Goal: Task Accomplishment & Management: Use online tool/utility

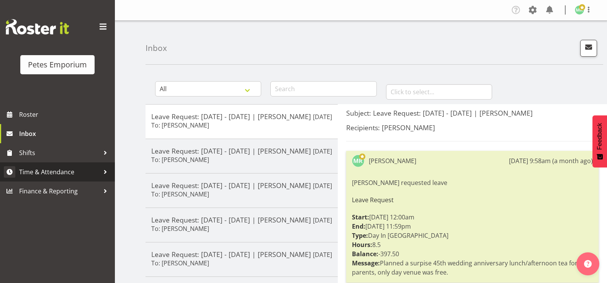
click at [83, 171] on span "Time & Attendance" at bounding box center [59, 171] width 80 height 11
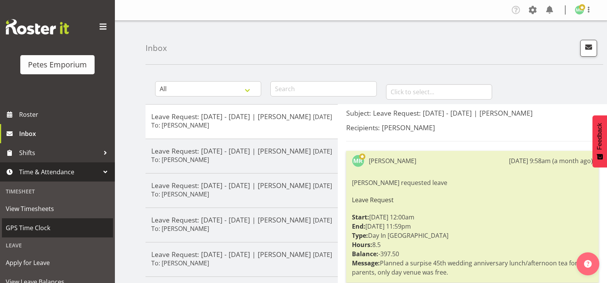
click at [70, 227] on span "GPS Time Clock" at bounding box center [57, 227] width 103 height 11
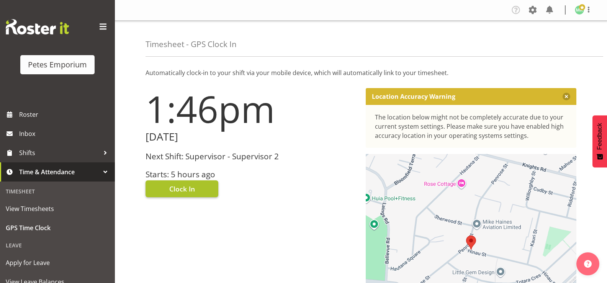
click at [201, 187] on button "Clock In" at bounding box center [182, 188] width 73 height 17
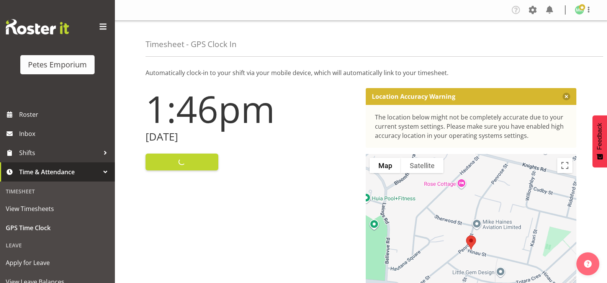
click at [581, 13] on img at bounding box center [579, 9] width 9 height 9
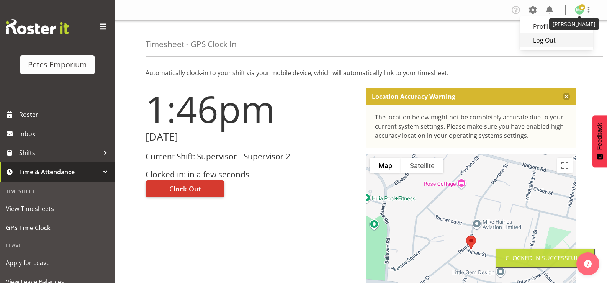
click at [553, 41] on link "Log Out" at bounding box center [557, 40] width 74 height 14
